Goal: Navigation & Orientation: Find specific page/section

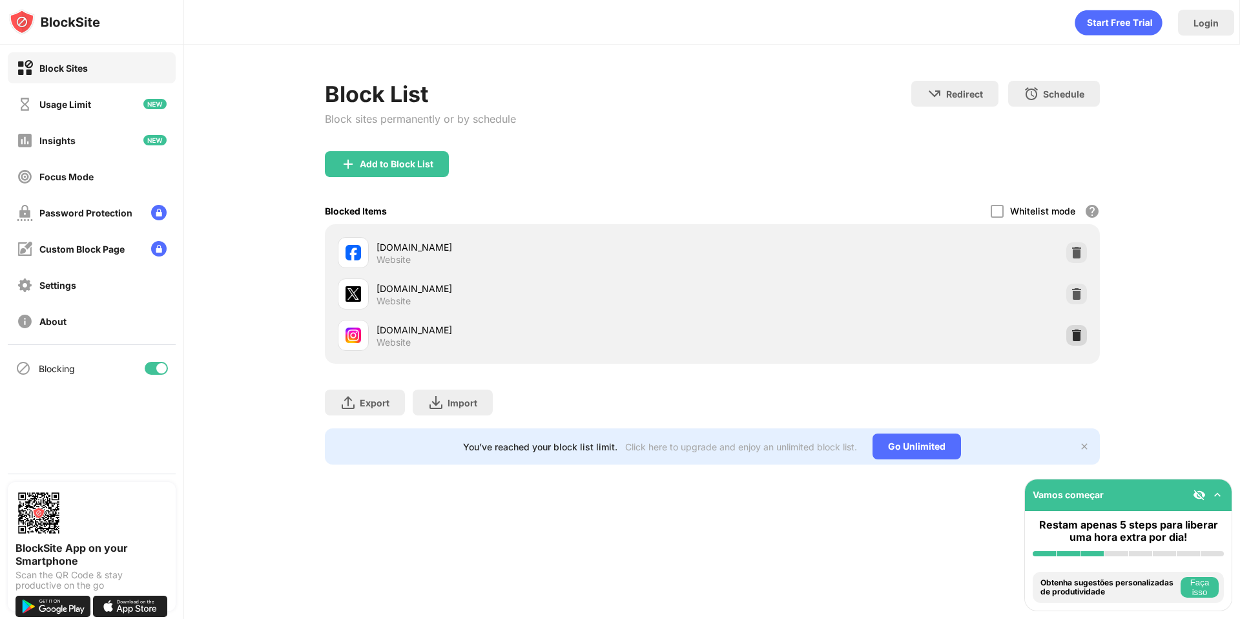
click at [1077, 333] on img at bounding box center [1077, 335] width 13 height 13
